Goal: Navigation & Orientation: Find specific page/section

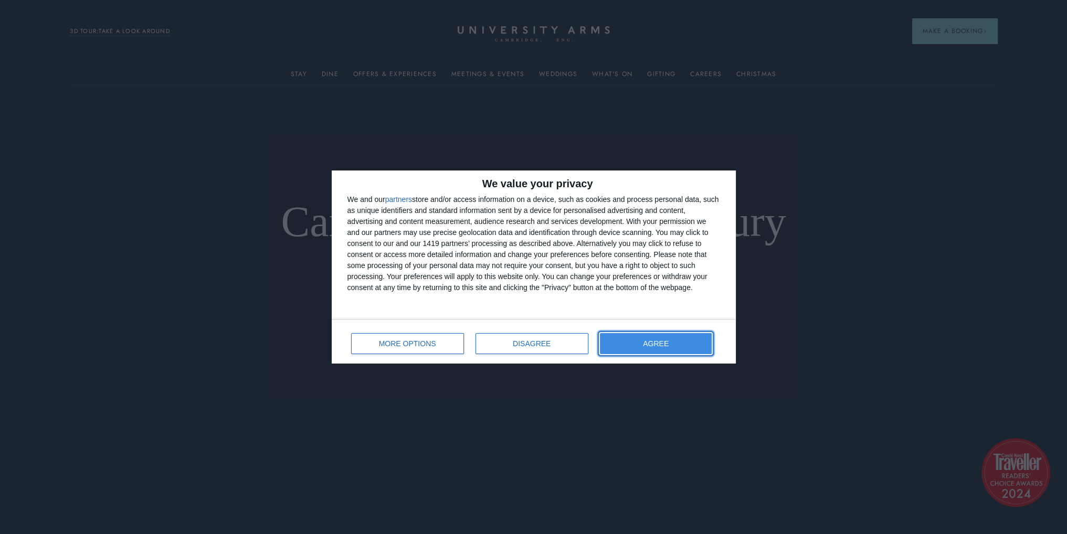
click at [684, 343] on button "AGREE" at bounding box center [656, 343] width 112 height 21
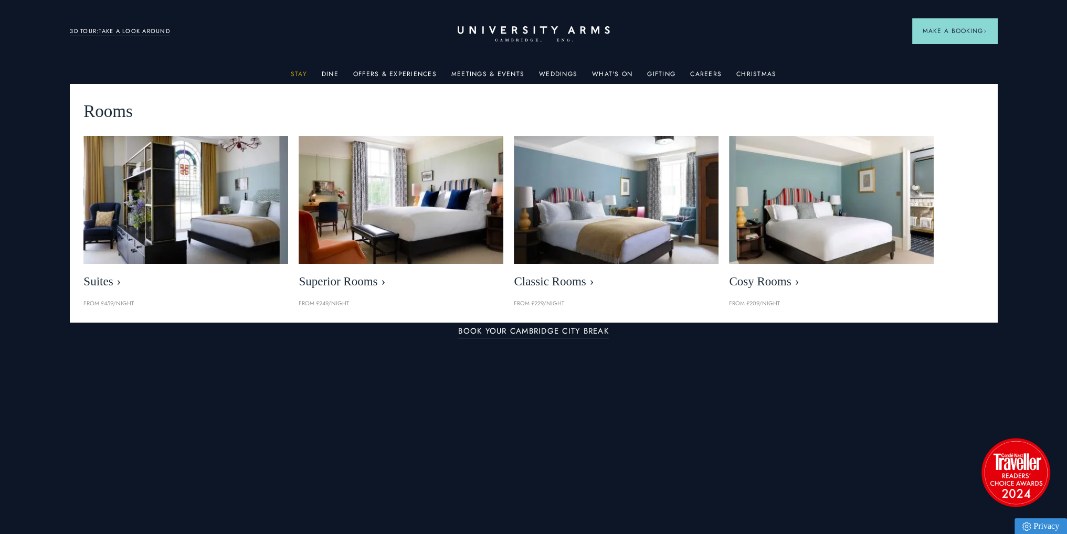
click at [298, 73] on link "Stay" at bounding box center [299, 77] width 16 height 14
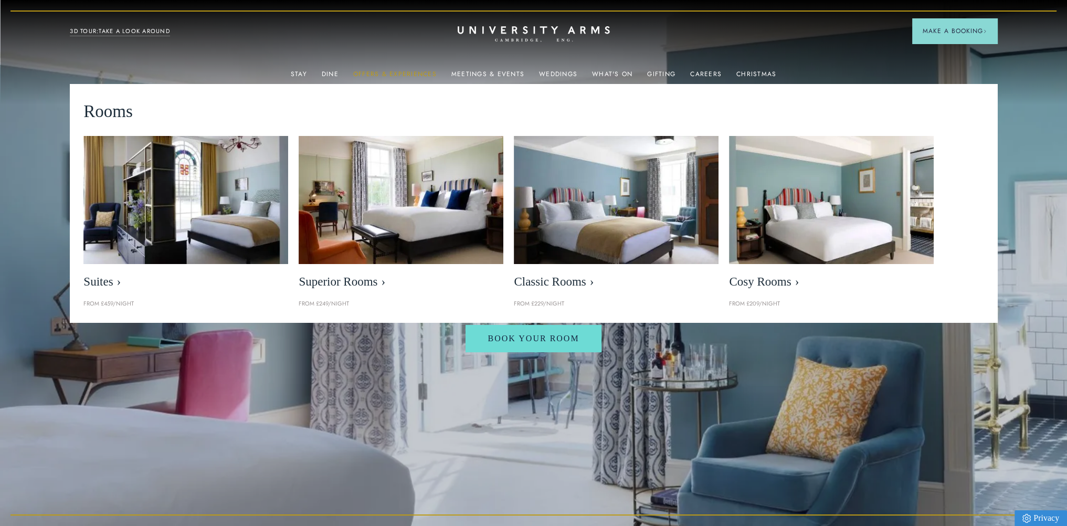
click at [397, 74] on link "Offers & Experiences" at bounding box center [394, 77] width 83 height 14
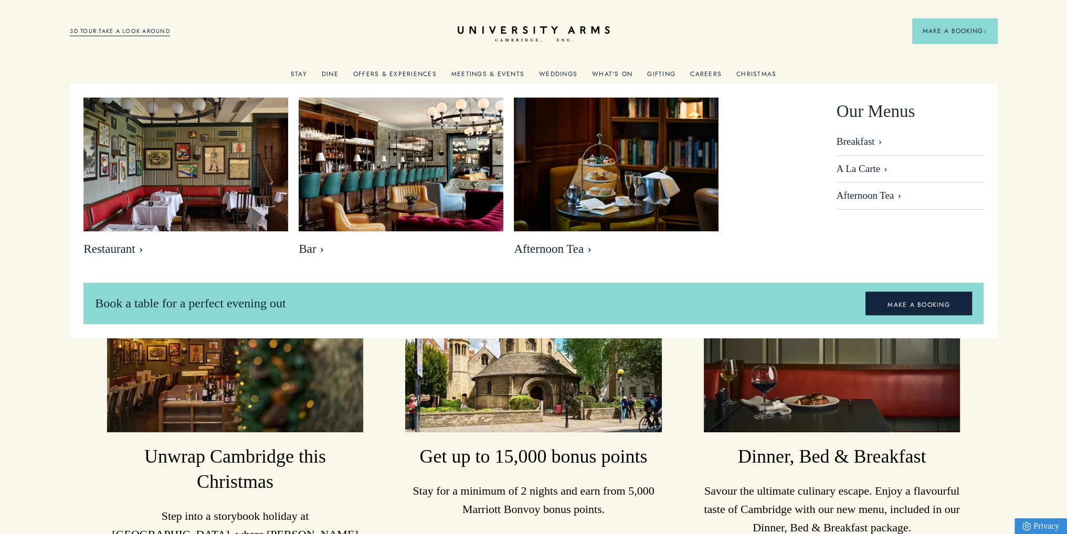
click at [324, 70] on link "Dine" at bounding box center [330, 77] width 17 height 14
